Goal: Book appointment/travel/reservation

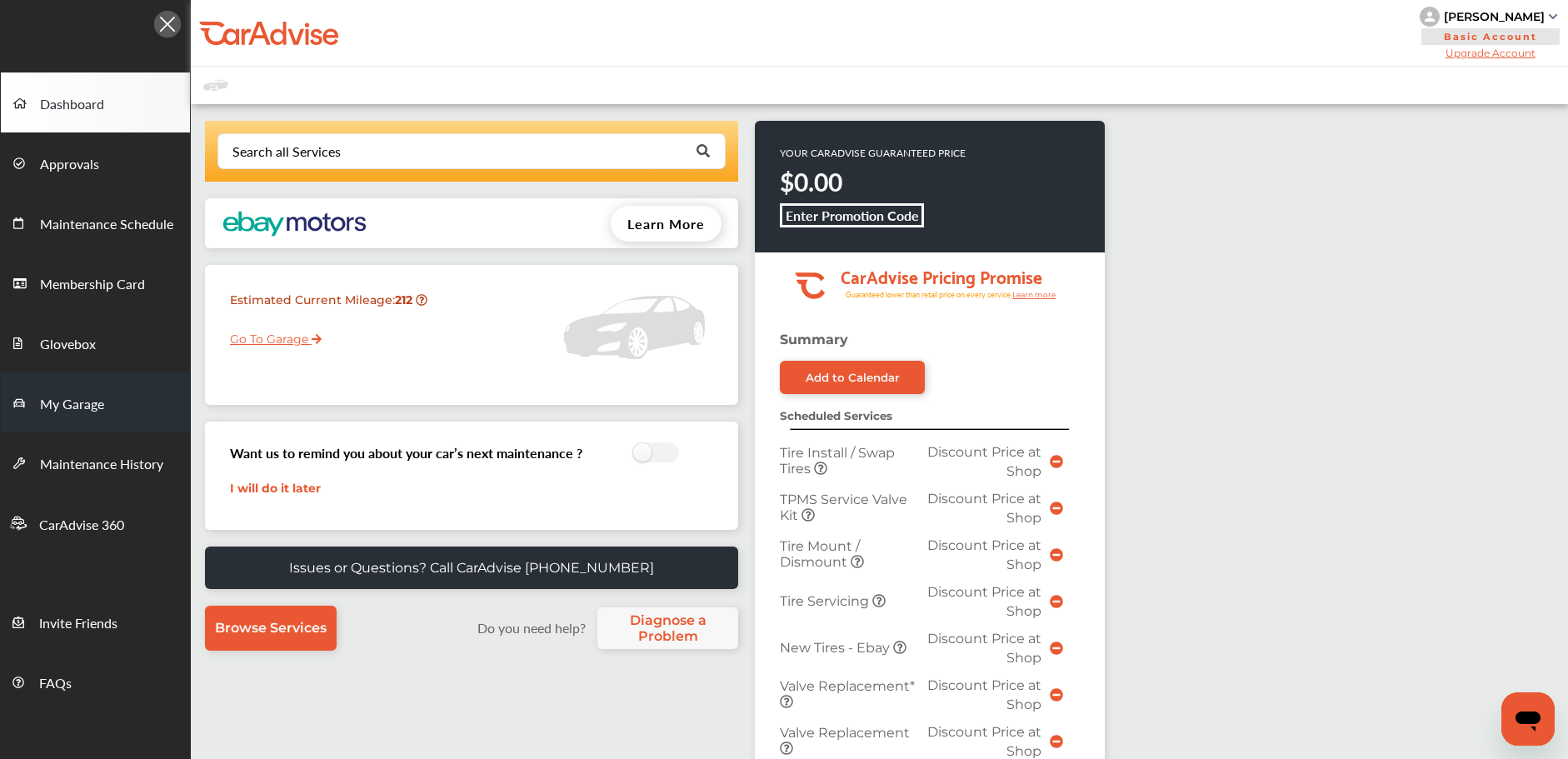
click at [136, 406] on link "My Garage" at bounding box center [95, 402] width 189 height 60
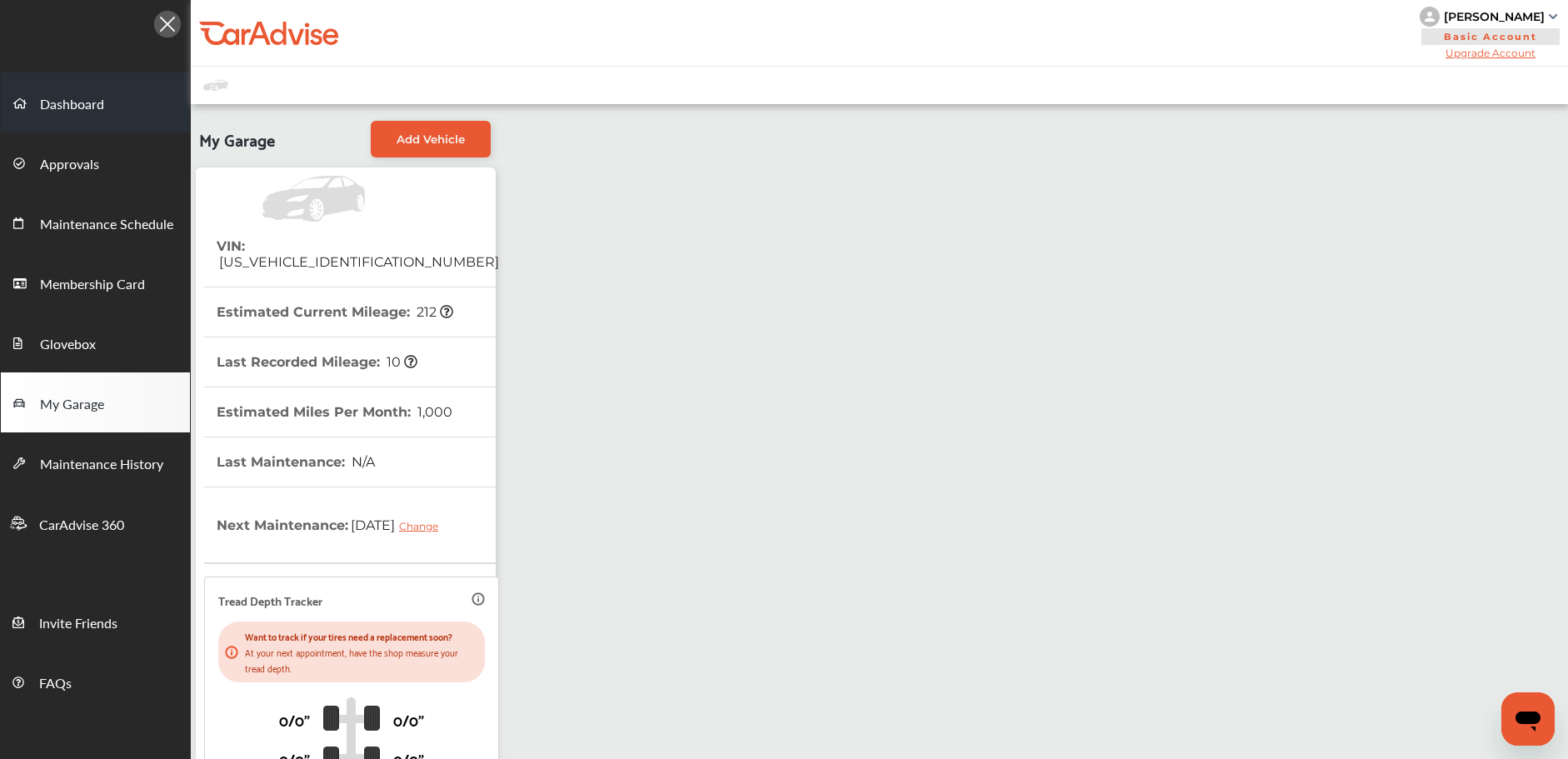
click at [89, 121] on link "Dashboard" at bounding box center [95, 102] width 189 height 60
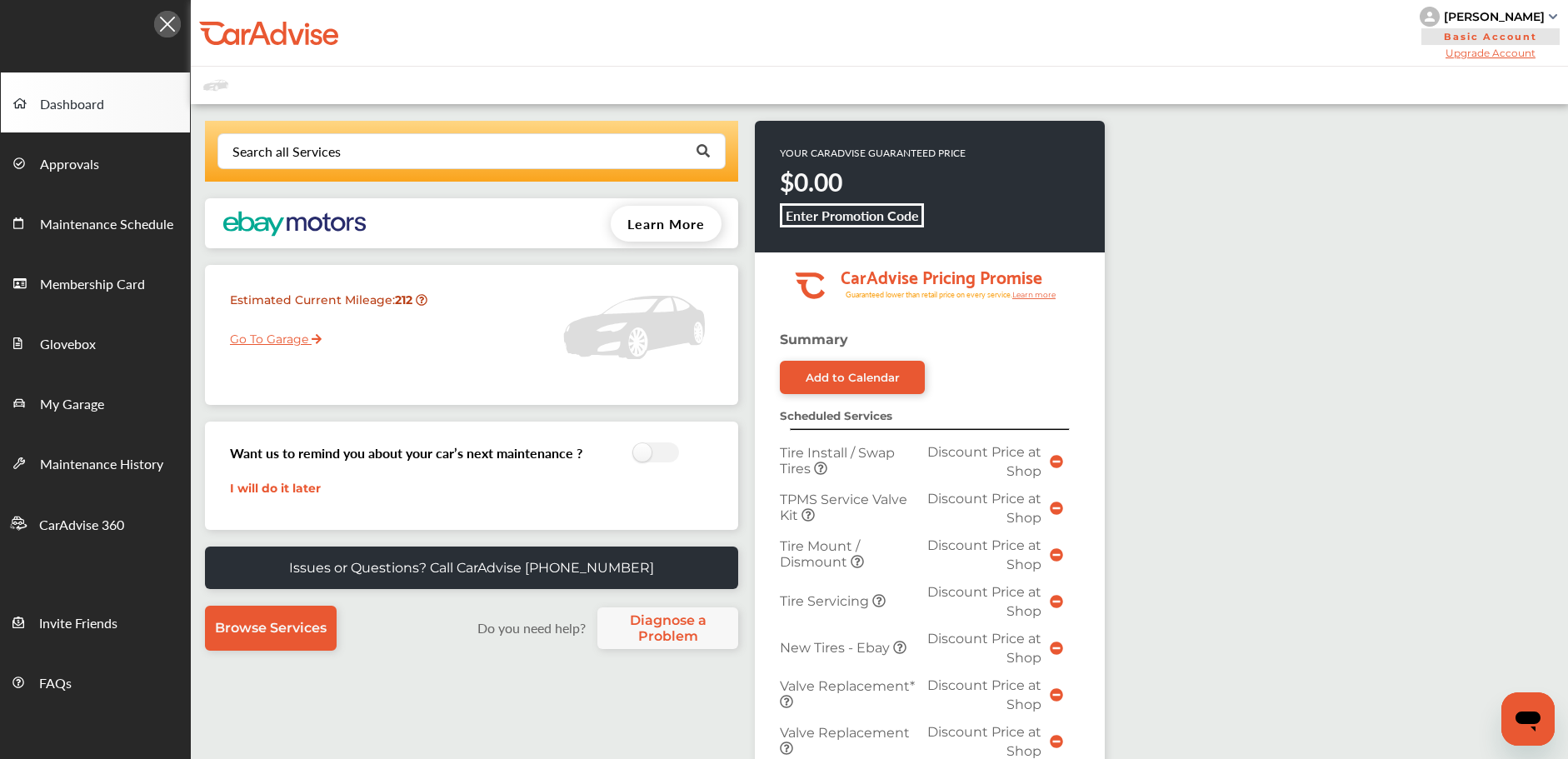
scroll to position [581, 0]
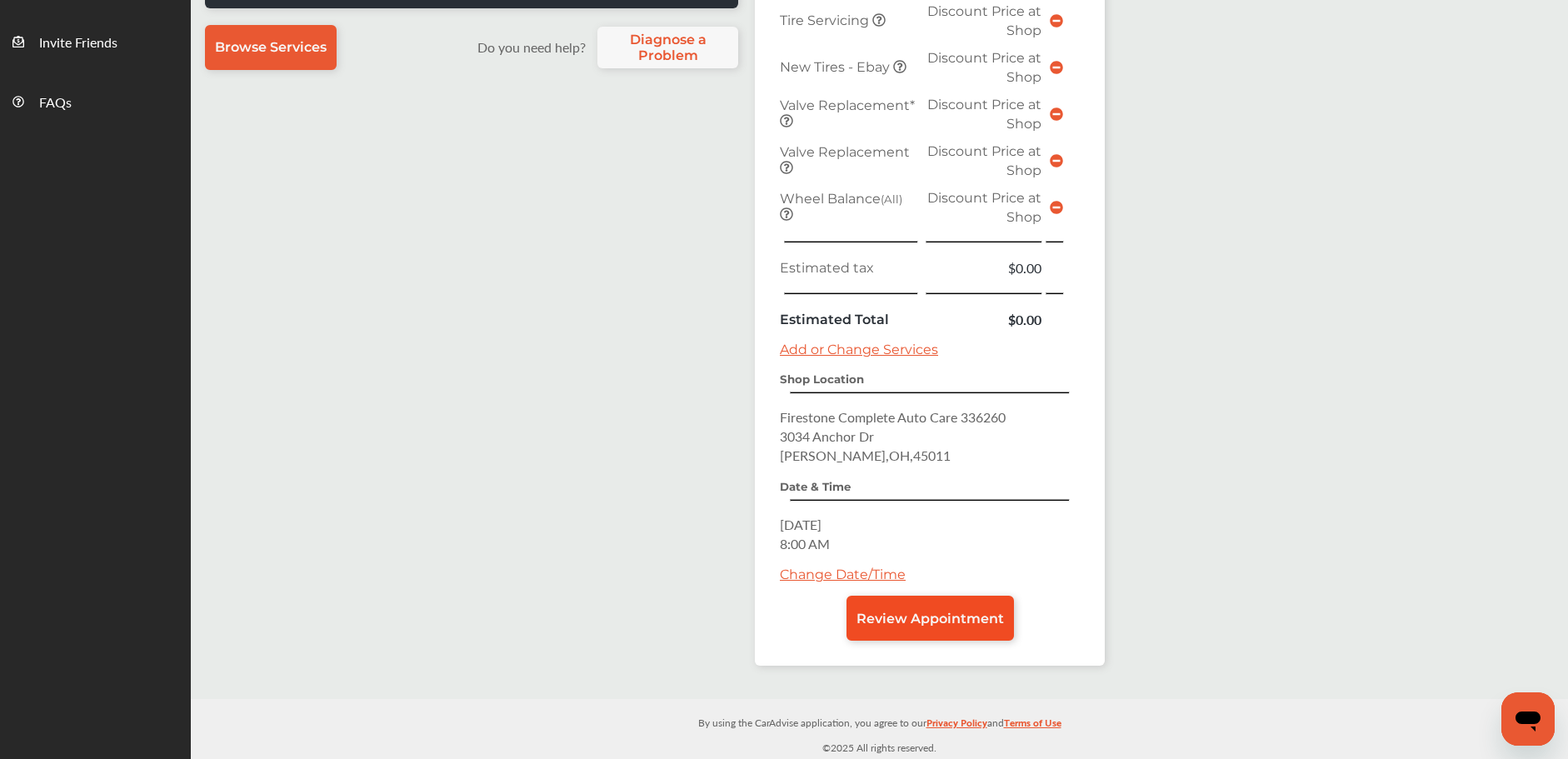
click at [885, 605] on link "Review Appointment" at bounding box center [930, 617] width 167 height 45
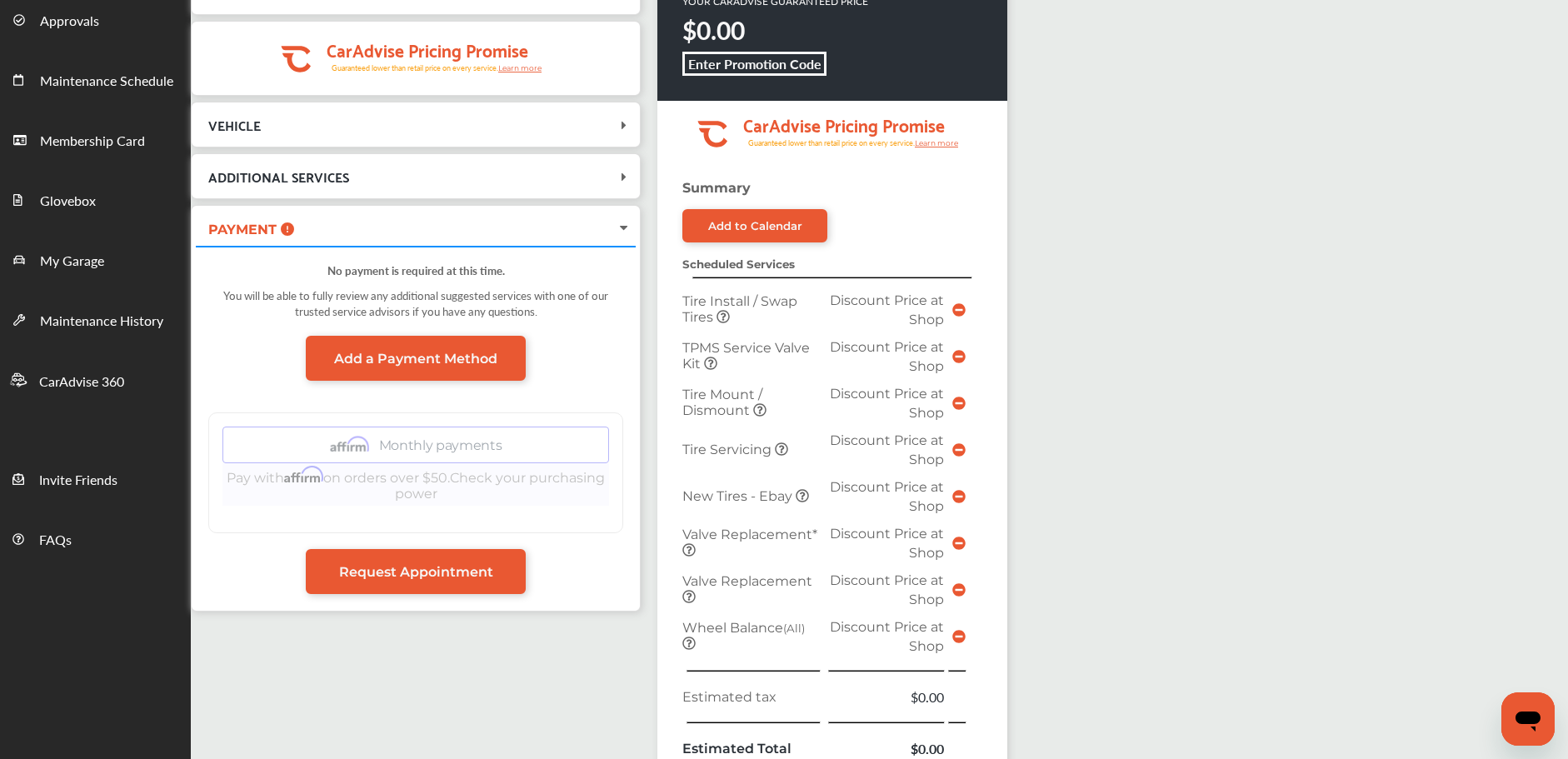
scroll to position [565, 0]
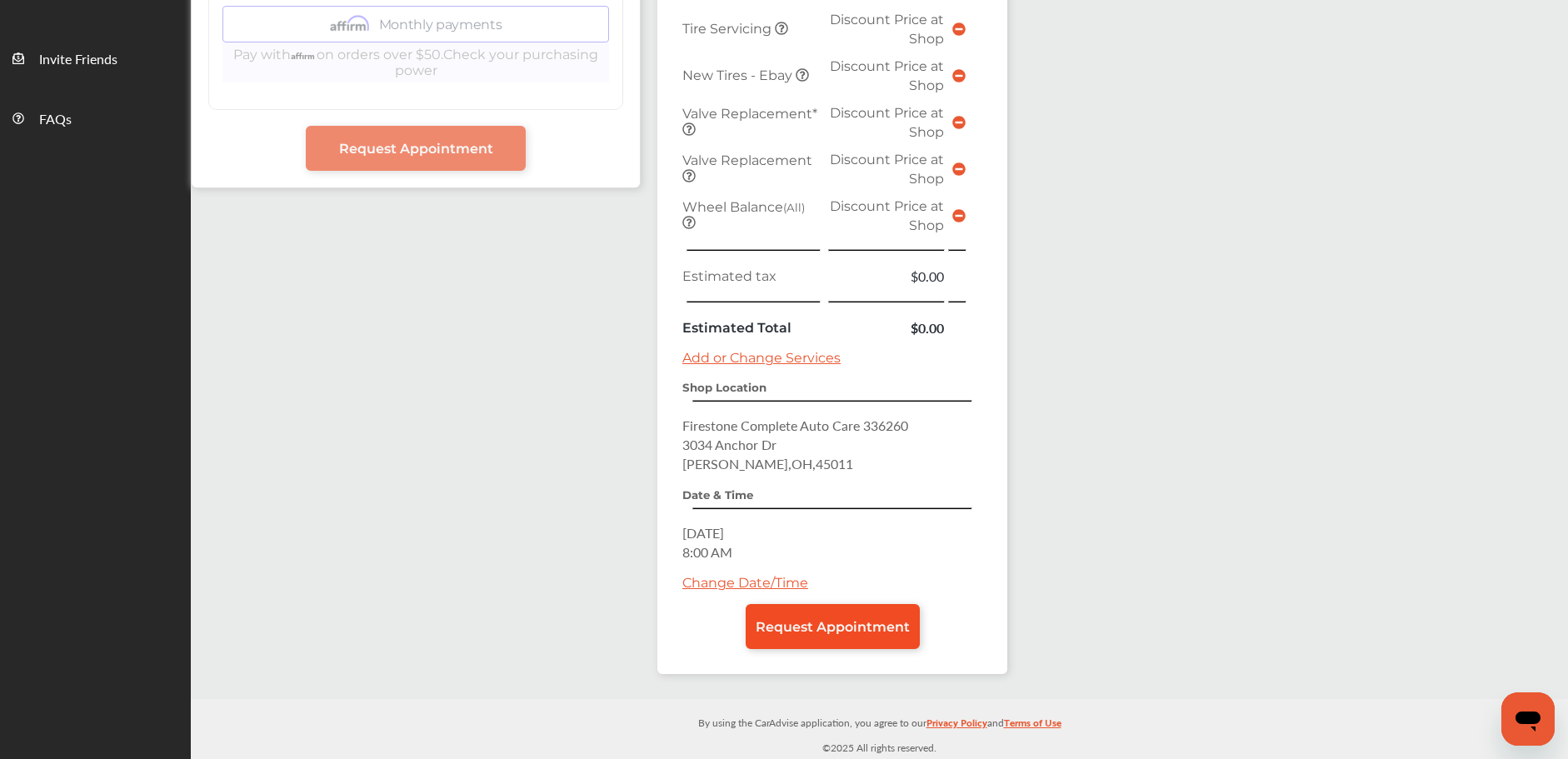
click at [792, 619] on span "Request Appointment" at bounding box center [832, 627] width 154 height 16
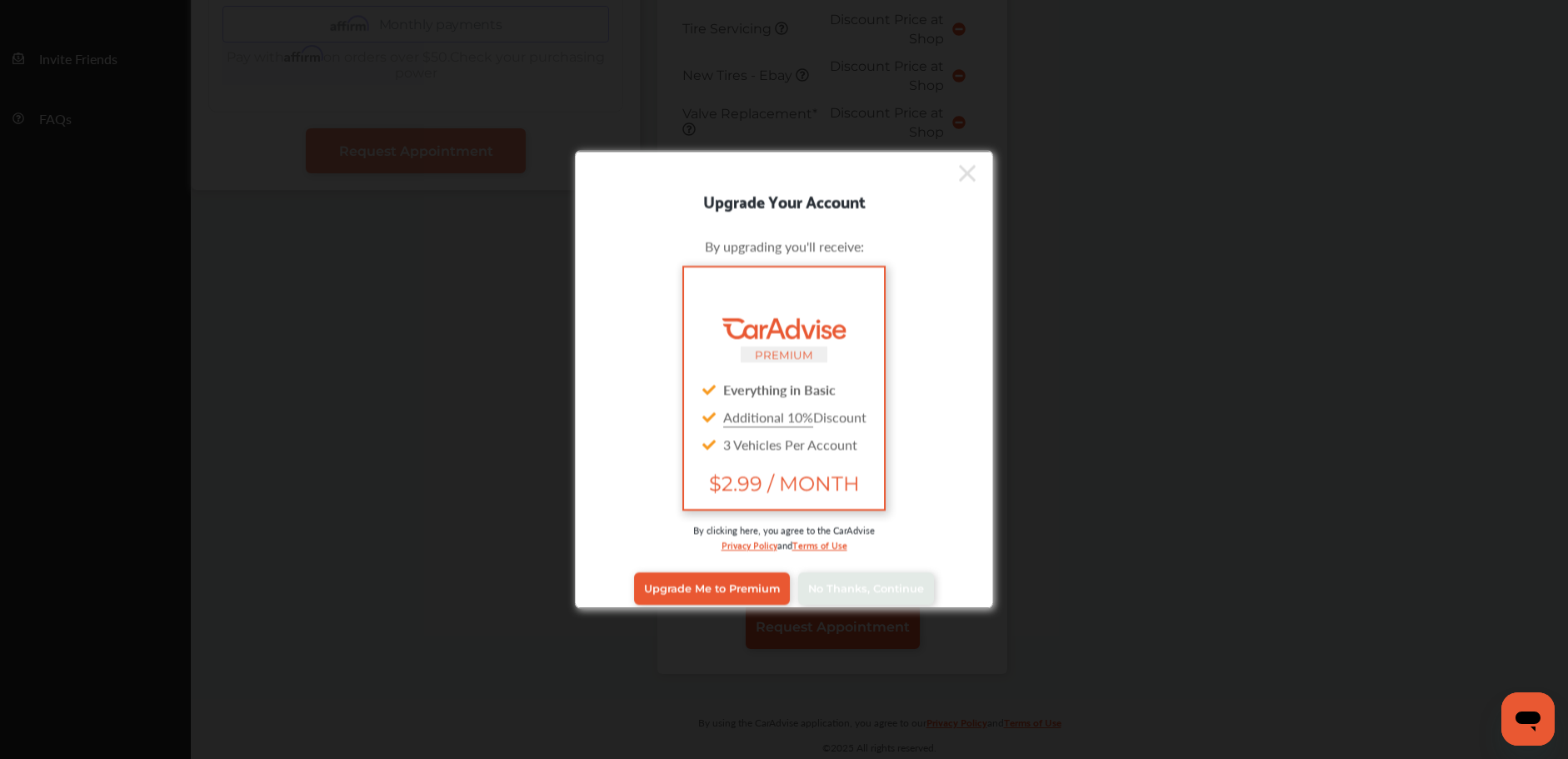
scroll to position [564, 0]
click at [846, 594] on link "No Thanks, Continue" at bounding box center [866, 588] width 136 height 31
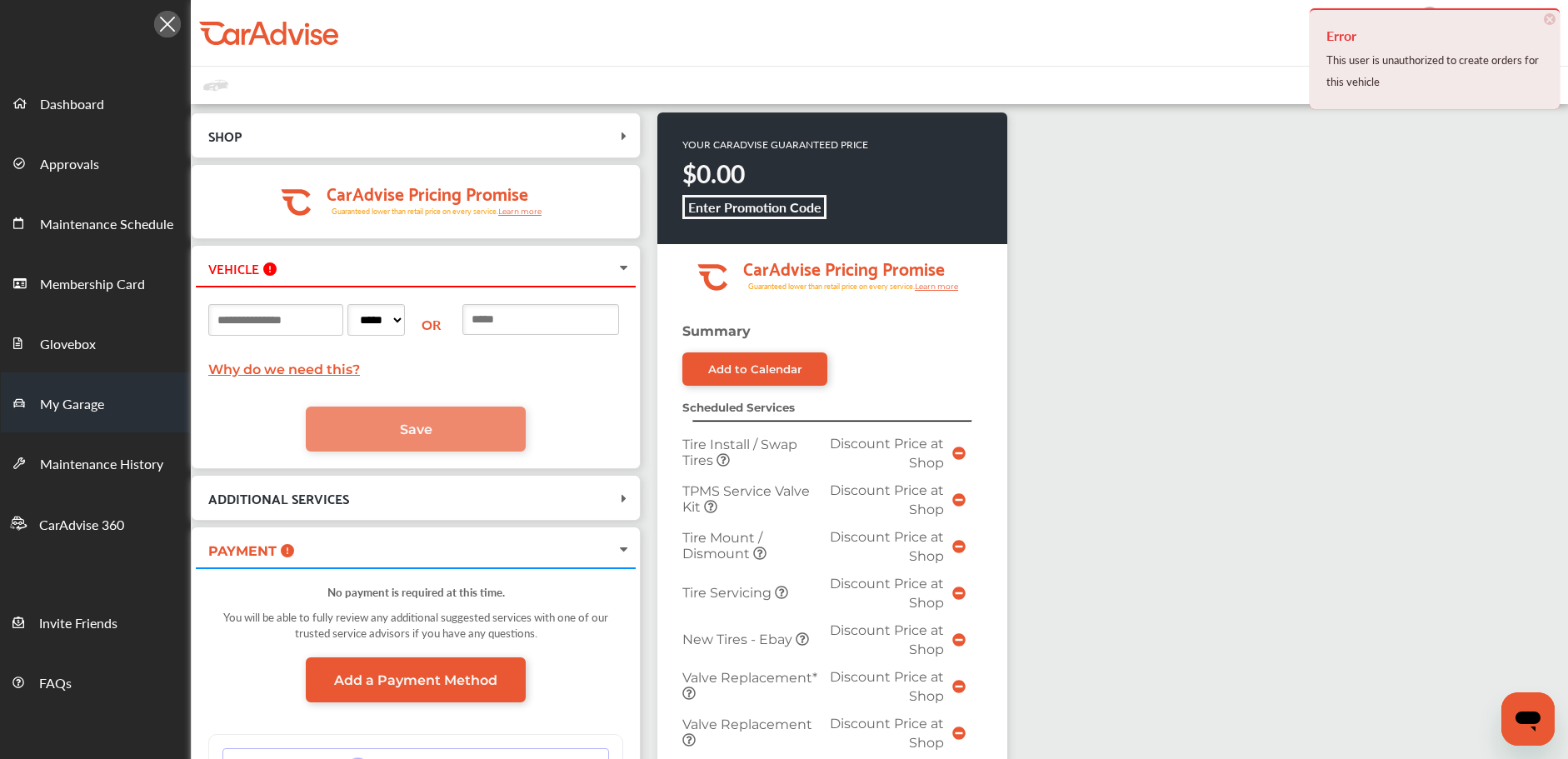
click at [110, 397] on link "My Garage" at bounding box center [95, 402] width 189 height 60
